Goal: Register for event/course

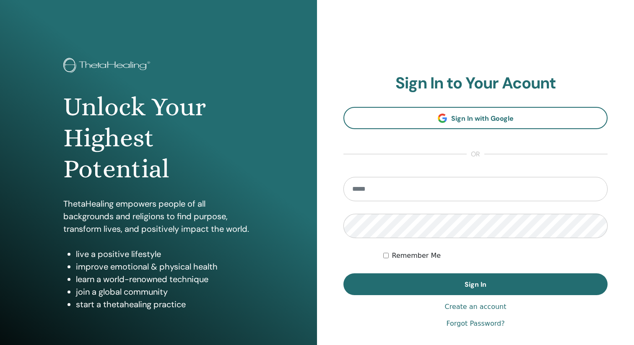
type input "**********"
click at [417, 254] on label "Remember Me" at bounding box center [416, 256] width 49 height 10
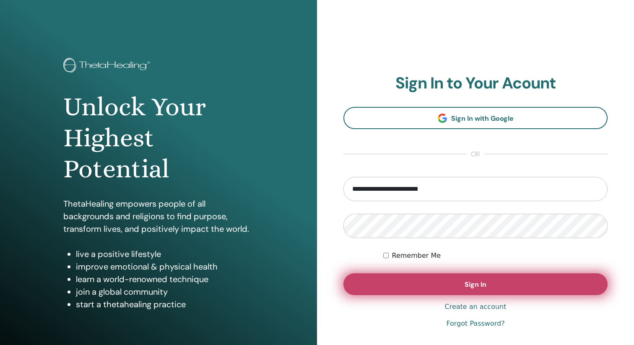
click at [416, 279] on button "Sign In" at bounding box center [475, 284] width 264 height 22
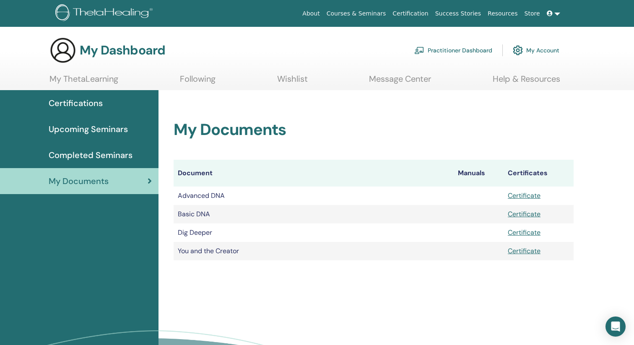
click at [102, 131] on span "Upcoming Seminars" at bounding box center [88, 129] width 79 height 13
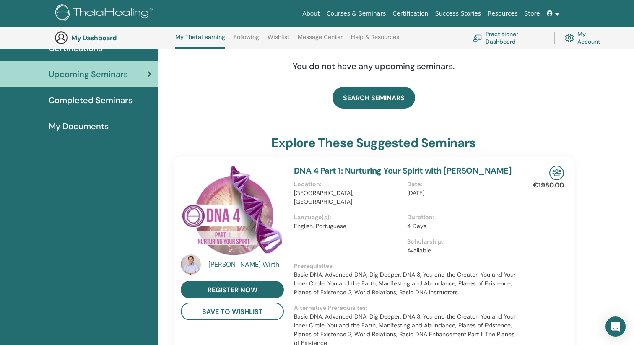
scroll to position [68, 0]
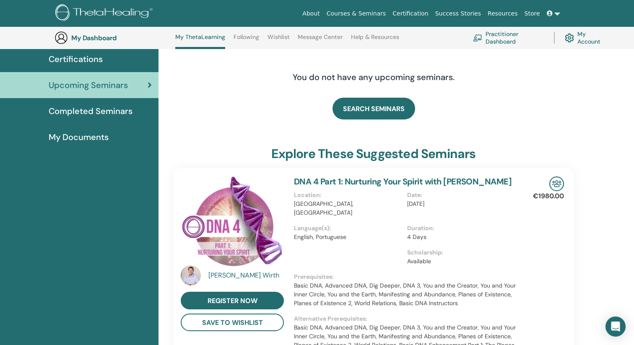
click at [93, 60] on span "Certifications" at bounding box center [76, 59] width 54 height 13
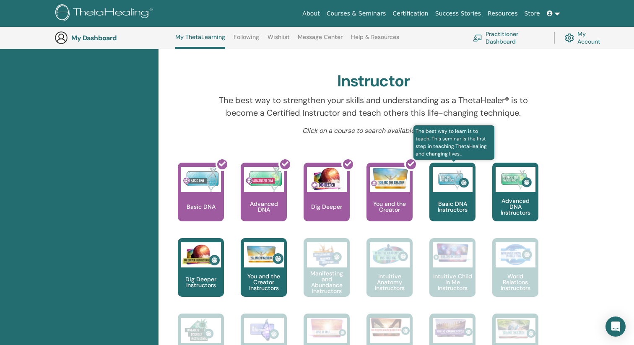
scroll to position [240, 0]
click at [460, 203] on p "Basic DNA Instructors" at bounding box center [452, 206] width 46 height 12
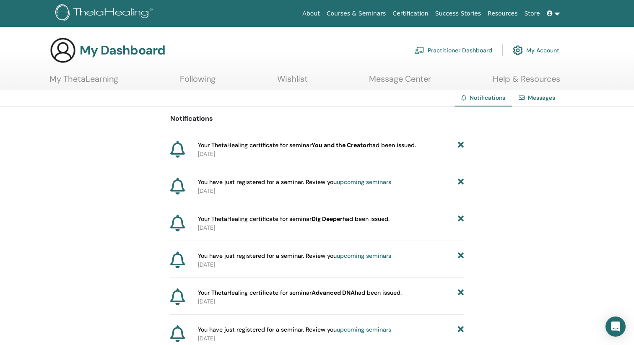
click at [101, 9] on img at bounding box center [105, 13] width 100 height 19
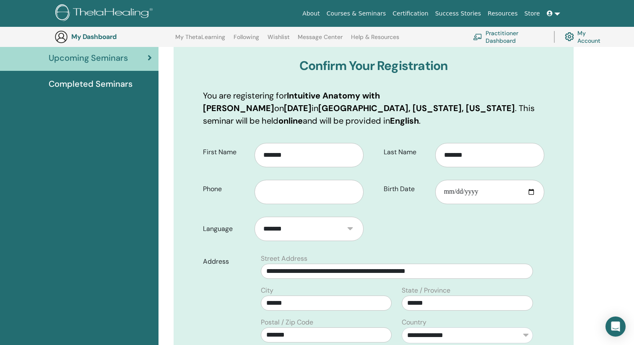
scroll to position [92, 0]
click at [474, 194] on input "Birth Date" at bounding box center [489, 191] width 109 height 24
click at [533, 193] on input "Birth Date" at bounding box center [489, 191] width 109 height 24
type input "**********"
click at [281, 194] on input "text" at bounding box center [309, 191] width 109 height 24
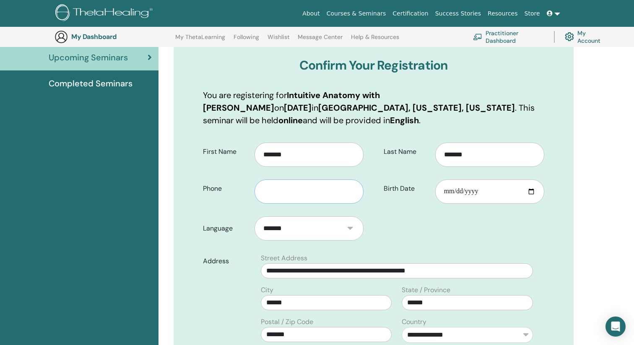
type input "**********"
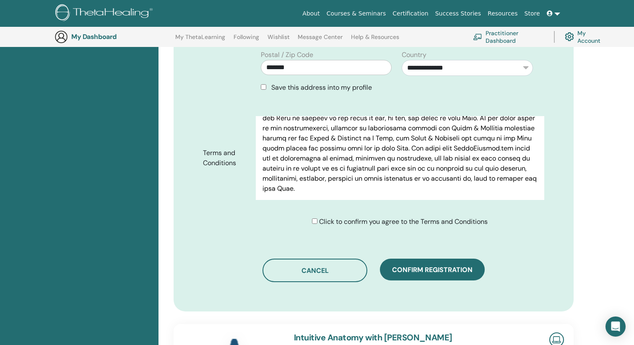
scroll to position [370, 0]
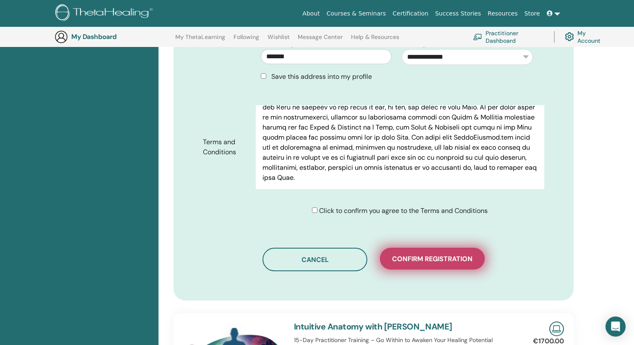
click at [421, 256] on span "Confirm registration" at bounding box center [432, 259] width 81 height 9
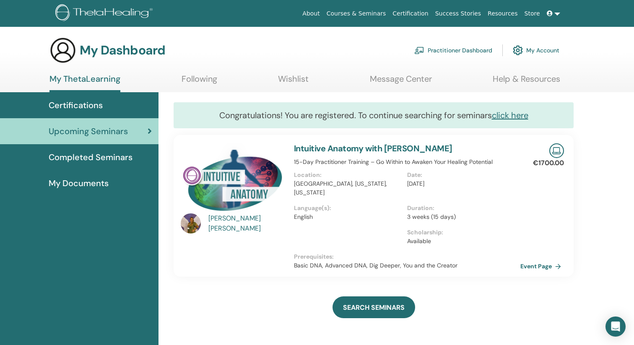
click at [403, 148] on link "Intuitive Anatomy with [PERSON_NAME]" at bounding box center [373, 148] width 159 height 11
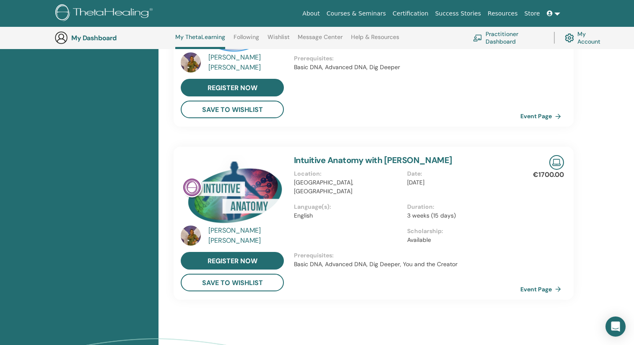
scroll to position [589, 0]
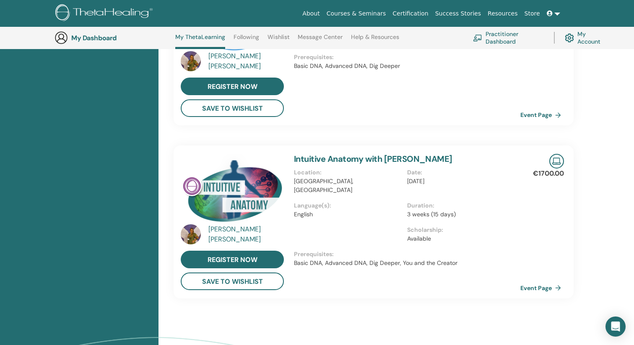
click at [340, 156] on link "Intuitive Anatomy with Juliana Felix" at bounding box center [373, 158] width 159 height 11
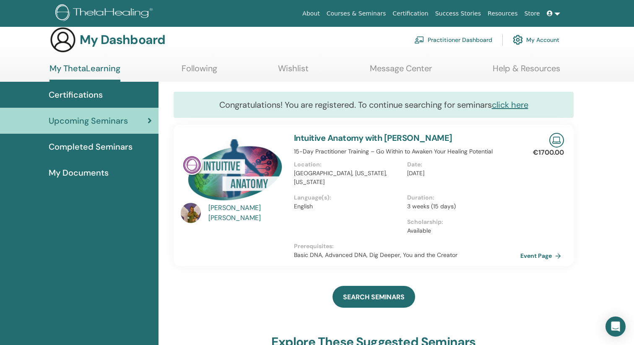
scroll to position [0, 0]
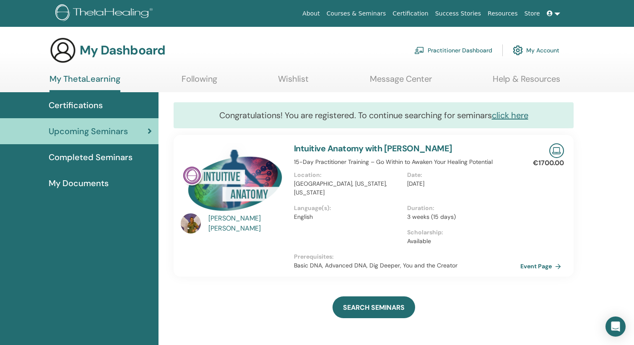
click at [351, 146] on link "Intuitive Anatomy with Juliana Felix" at bounding box center [373, 148] width 159 height 11
